Goal: Task Accomplishment & Management: Complete application form

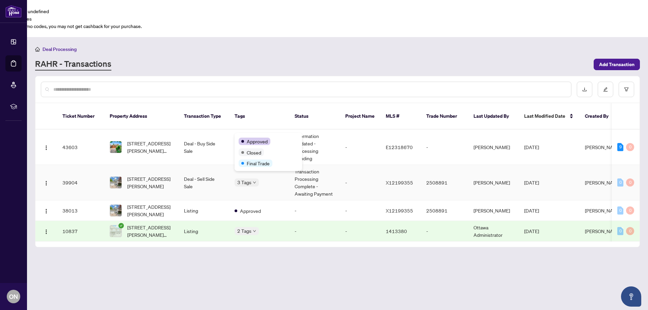
click at [248, 135] on div "Approved Closed Final Trade" at bounding box center [269, 152] width 68 height 38
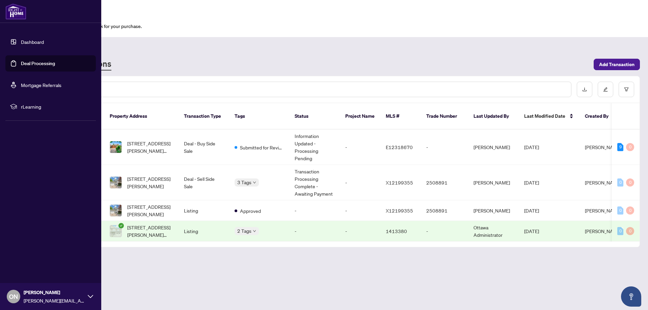
click at [21, 41] on link "Dashboard" at bounding box center [32, 42] width 23 height 6
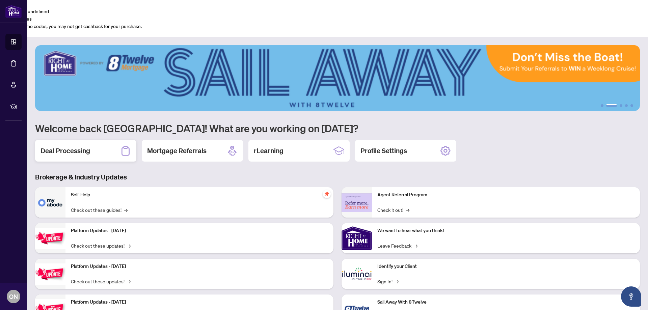
click at [125, 146] on icon at bounding box center [125, 151] width 11 height 11
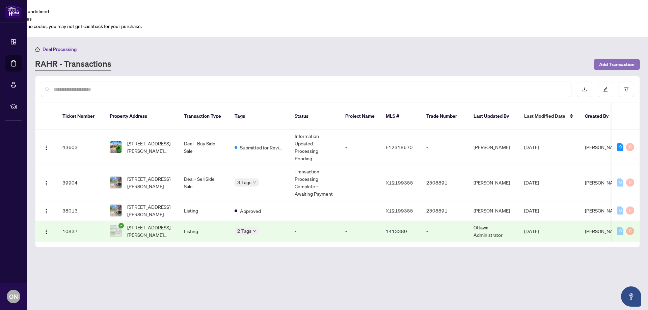
click at [619, 59] on span "Add Transaction" at bounding box center [616, 64] width 35 height 11
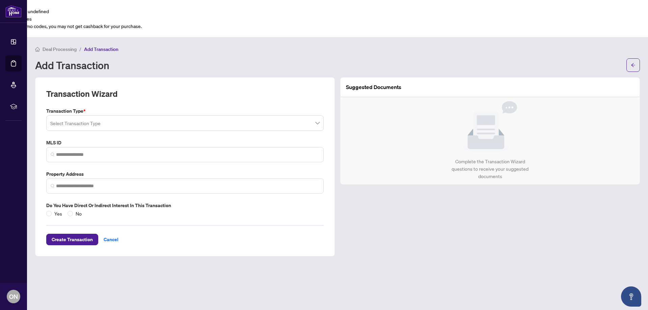
click at [137, 117] on input "search" at bounding box center [181, 124] width 263 height 15
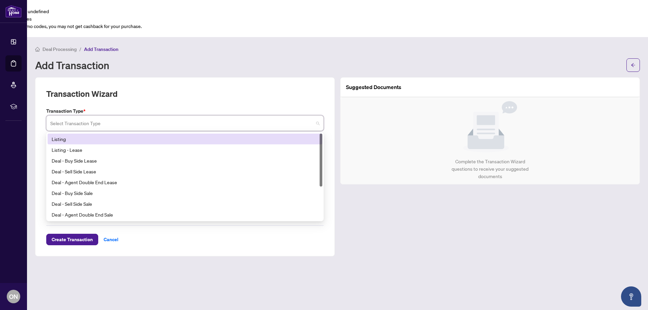
click at [98, 135] on div "Listing" at bounding box center [185, 138] width 267 height 7
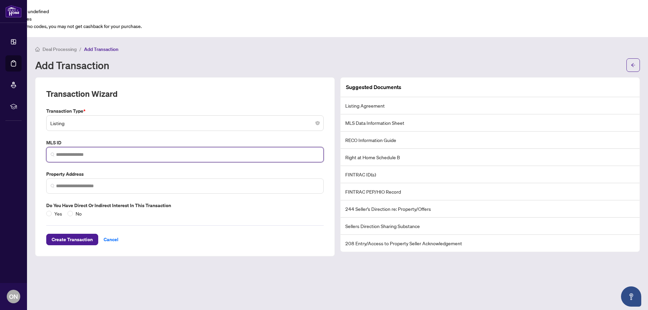
click at [89, 151] on input "search" at bounding box center [187, 154] width 263 height 7
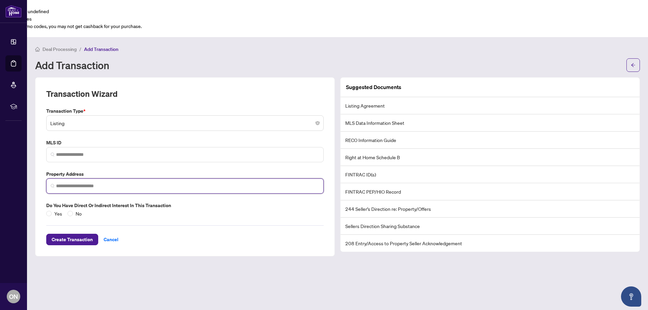
click at [72, 183] on input "search" at bounding box center [187, 186] width 263 height 7
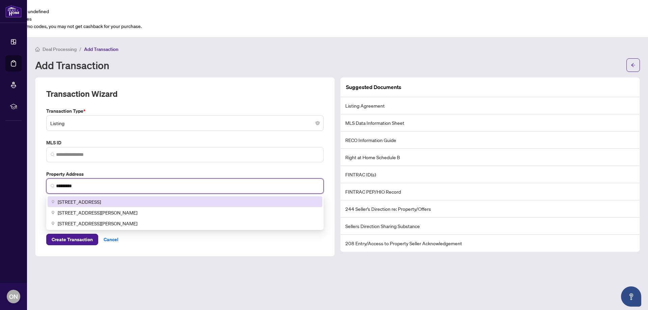
click at [101, 198] on span "[STREET_ADDRESS]" at bounding box center [79, 201] width 43 height 7
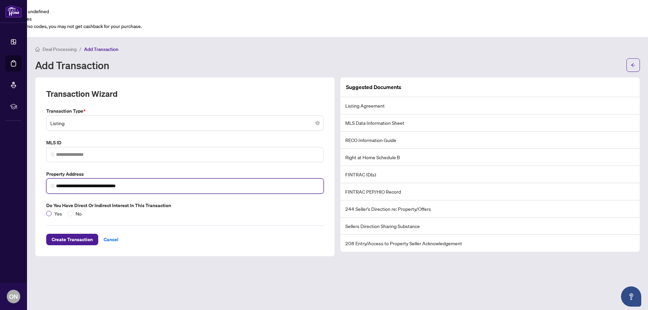
type input "**********"
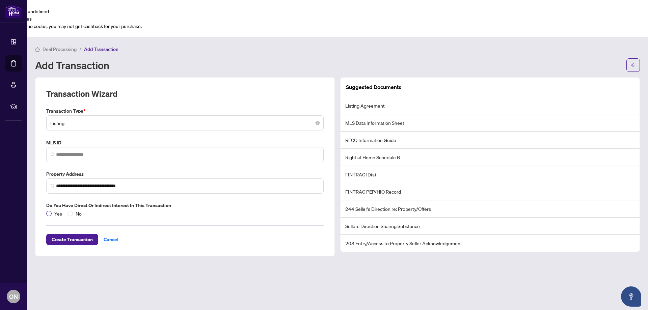
click at [47, 210] on label "Yes" at bounding box center [55, 213] width 19 height 7
